Goal: Answer question/provide support

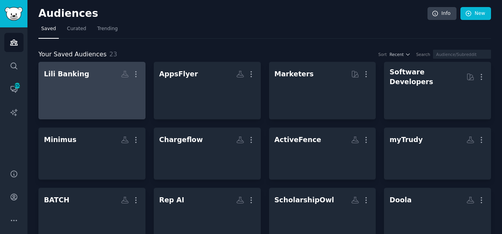
click at [89, 92] on div at bounding box center [92, 94] width 96 height 27
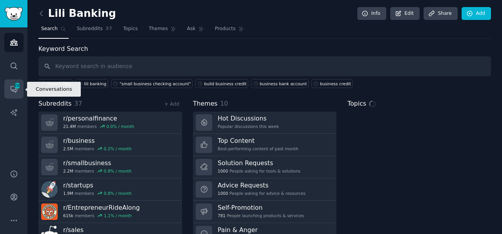
click at [14, 86] on span "450" at bounding box center [17, 85] width 7 height 5
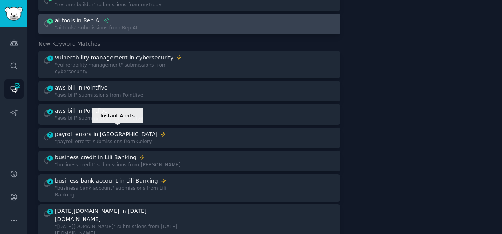
scroll to position [95, 0]
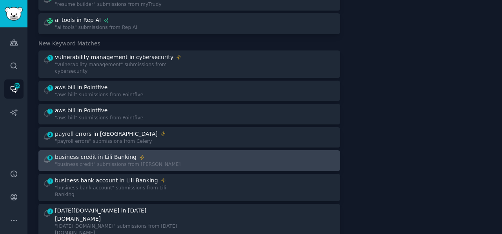
click at [111, 153] on div "business credit in Lili Banking" at bounding box center [96, 157] width 82 height 8
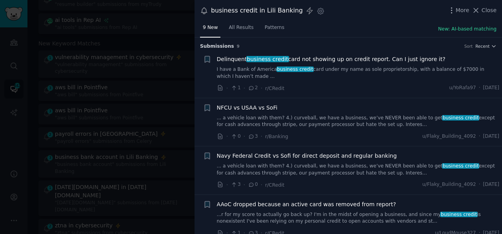
click at [325, 67] on link "I have a Bank of America business credit card under my name as sole proprietors…" at bounding box center [358, 73] width 283 height 14
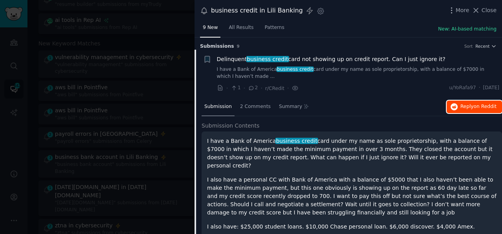
click at [460, 107] on span "Reply on Reddit" at bounding box center [478, 106] width 36 height 7
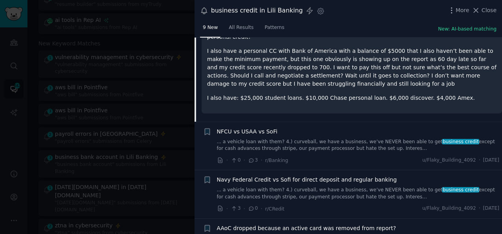
scroll to position [129, 0]
click at [330, 138] on link "... a vehicle loan with them? 4.) curveball, we have a business, we’ve NEVER be…" at bounding box center [358, 145] width 283 height 14
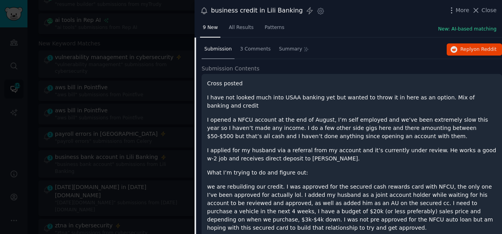
scroll to position [105, 0]
click at [460, 51] on span "Reply on Reddit" at bounding box center [478, 50] width 36 height 7
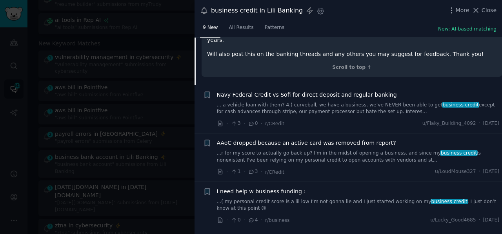
scroll to position [657, 0]
click at [318, 187] on div "I need help w business funding : ...( my personal credit score is a lil low I’m…" at bounding box center [358, 199] width 283 height 25
click at [268, 187] on span "I need help w business funding :" at bounding box center [261, 191] width 89 height 8
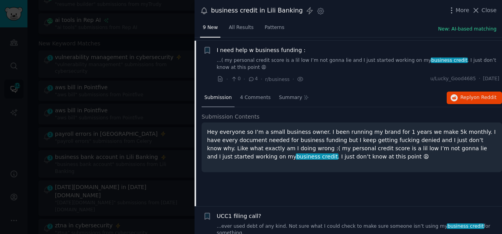
scroll to position [205, 0]
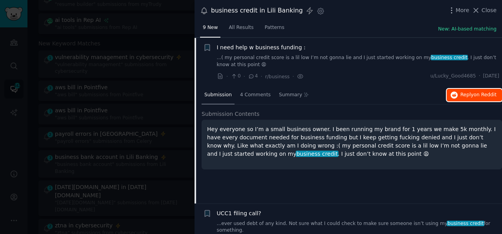
click at [460, 92] on span "Reply on Reddit" at bounding box center [478, 95] width 36 height 7
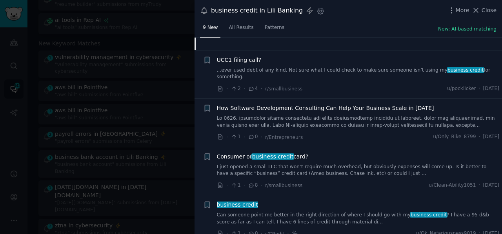
scroll to position [359, 0]
click at [270, 163] on link "I just opened a small LLC that won’t require much overhead, but obviously expen…" at bounding box center [358, 170] width 283 height 14
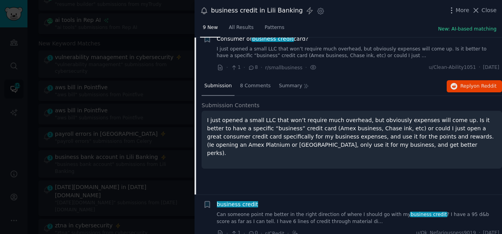
scroll to position [343, 0]
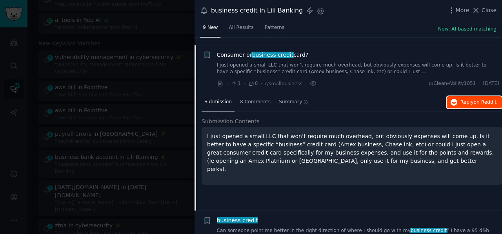
click at [460, 99] on span "Reply on Reddit" at bounding box center [478, 102] width 36 height 7
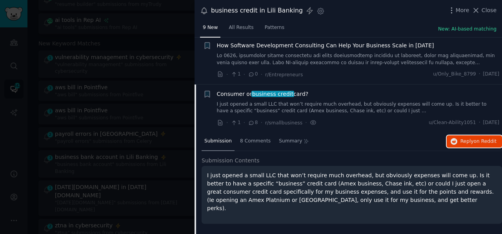
scroll to position [303, 0]
click at [476, 11] on icon at bounding box center [476, 10] width 4 height 4
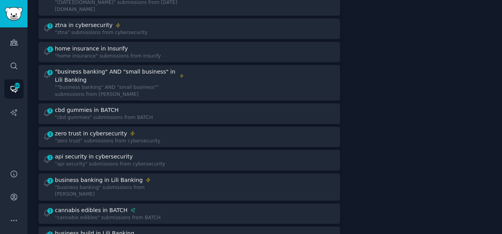
scroll to position [296, 0]
click at [129, 176] on div "business banking in Lili Banking" at bounding box center [99, 180] width 88 height 8
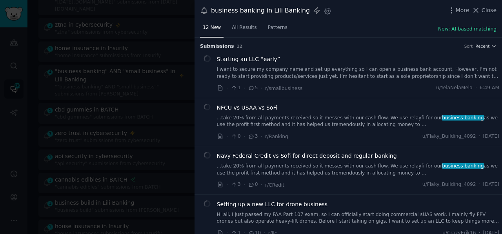
click at [306, 69] on link "I want to secure my company name and set up everything so I can open a business…" at bounding box center [358, 73] width 283 height 14
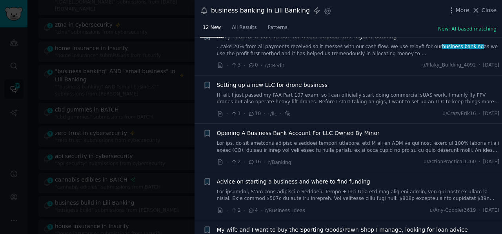
scroll to position [240, 0]
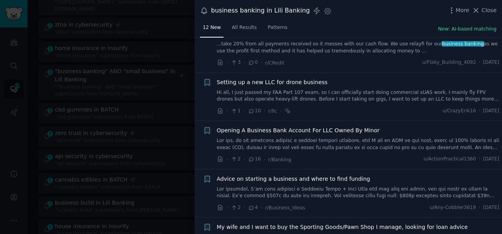
click at [335, 138] on link at bounding box center [358, 145] width 283 height 14
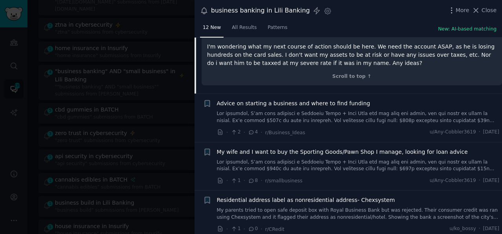
scroll to position [385, 0]
click at [317, 110] on link at bounding box center [358, 117] width 283 height 14
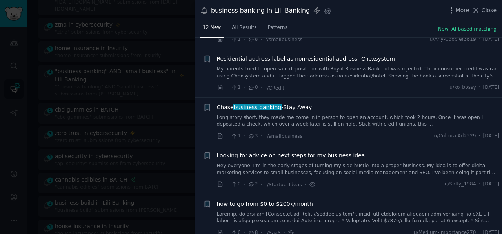
scroll to position [667, 0]
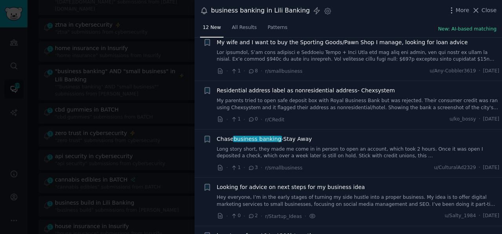
click at [322, 146] on link "Long story short, they made me come in in person to open an account, which took…" at bounding box center [358, 153] width 283 height 14
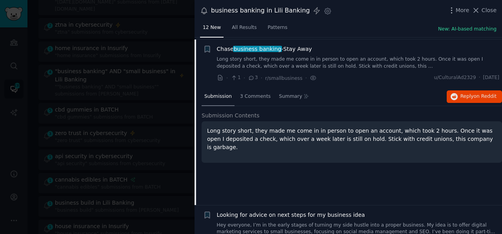
scroll to position [398, 0]
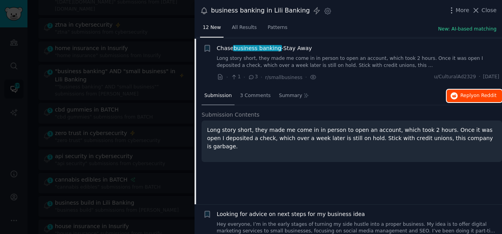
click at [461, 98] on button "Reply on Reddit" at bounding box center [473, 96] width 55 height 13
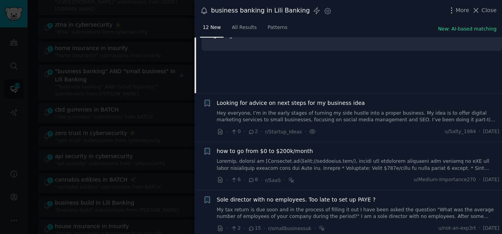
scroll to position [511, 0]
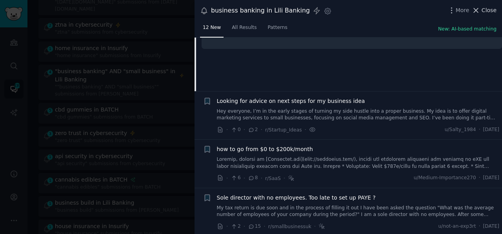
click at [479, 10] on icon at bounding box center [475, 10] width 8 height 8
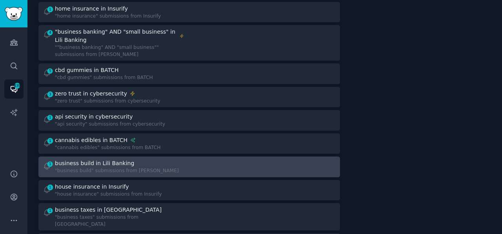
scroll to position [336, 0]
click at [76, 167] on div ""business build" submissions from [PERSON_NAME]" at bounding box center [117, 170] width 124 height 7
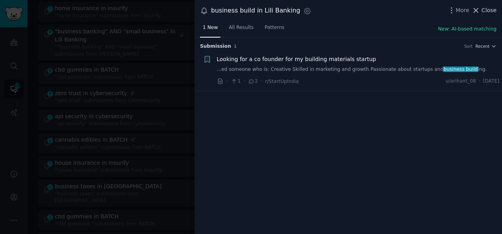
click at [477, 12] on icon at bounding box center [475, 10] width 8 height 8
